Goal: Check status: Check status

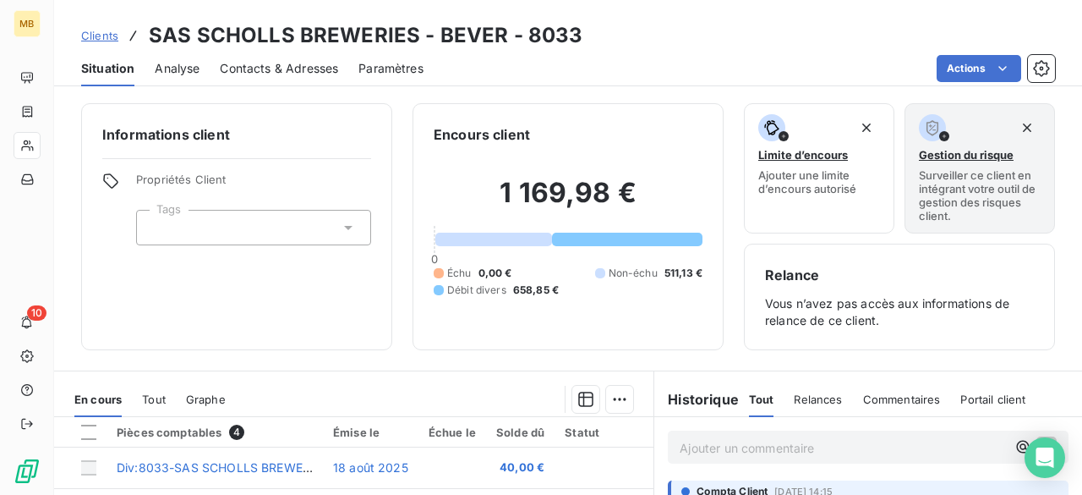
scroll to position [187, 0]
